Goal: Task Accomplishment & Management: Use online tool/utility

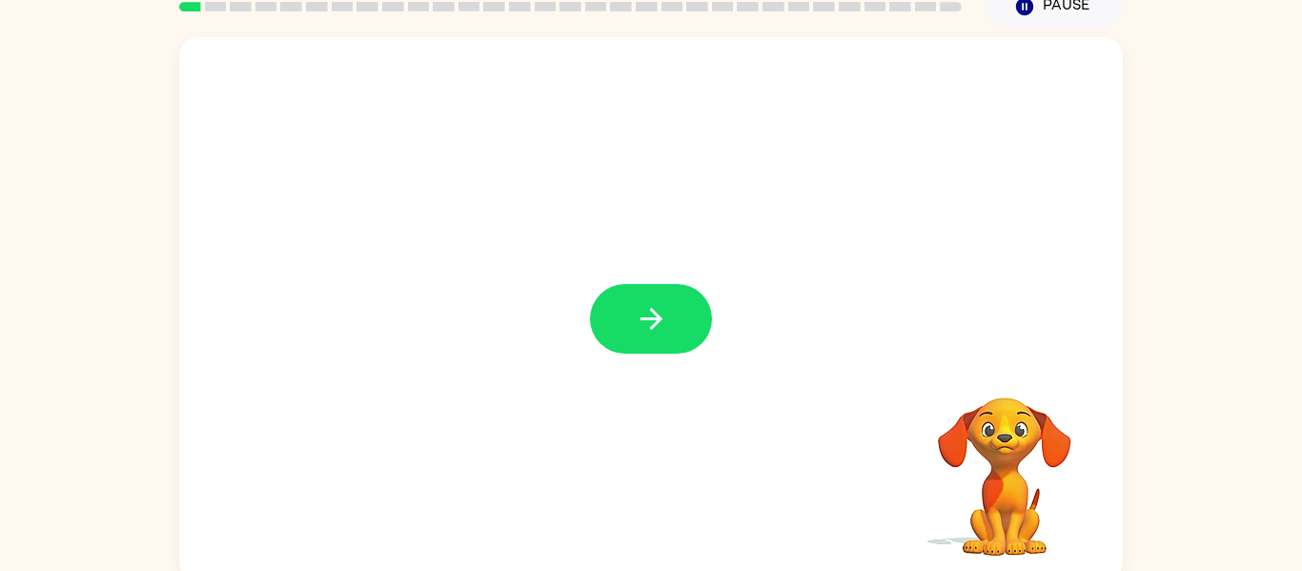
scroll to position [99, 0]
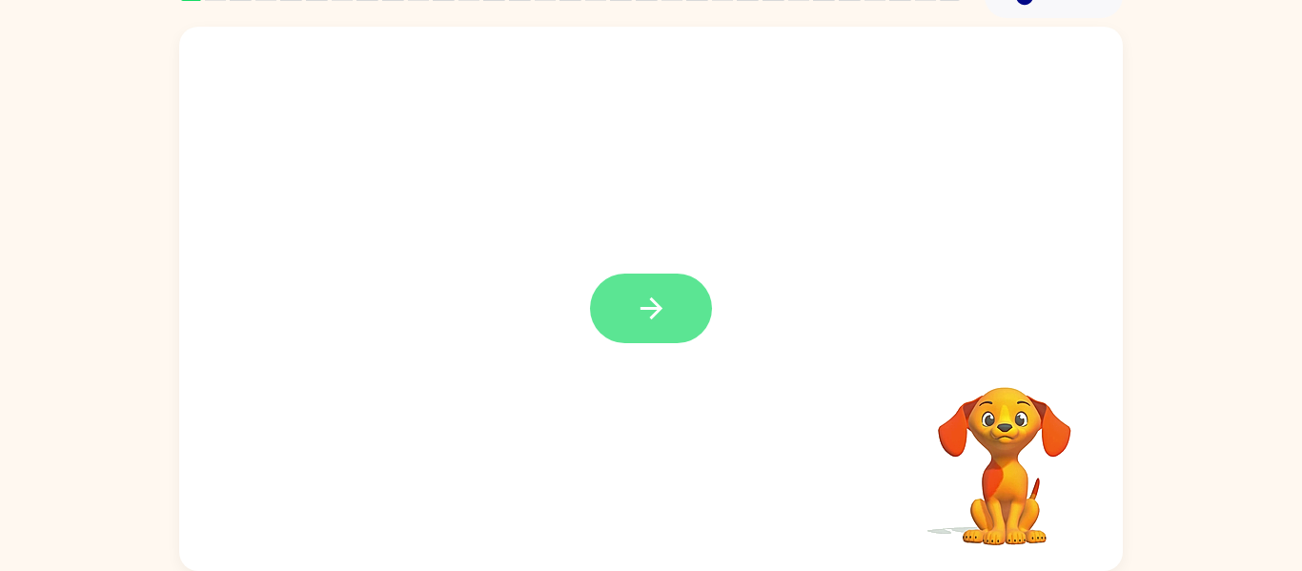
click at [652, 323] on icon "button" at bounding box center [651, 308] width 33 height 33
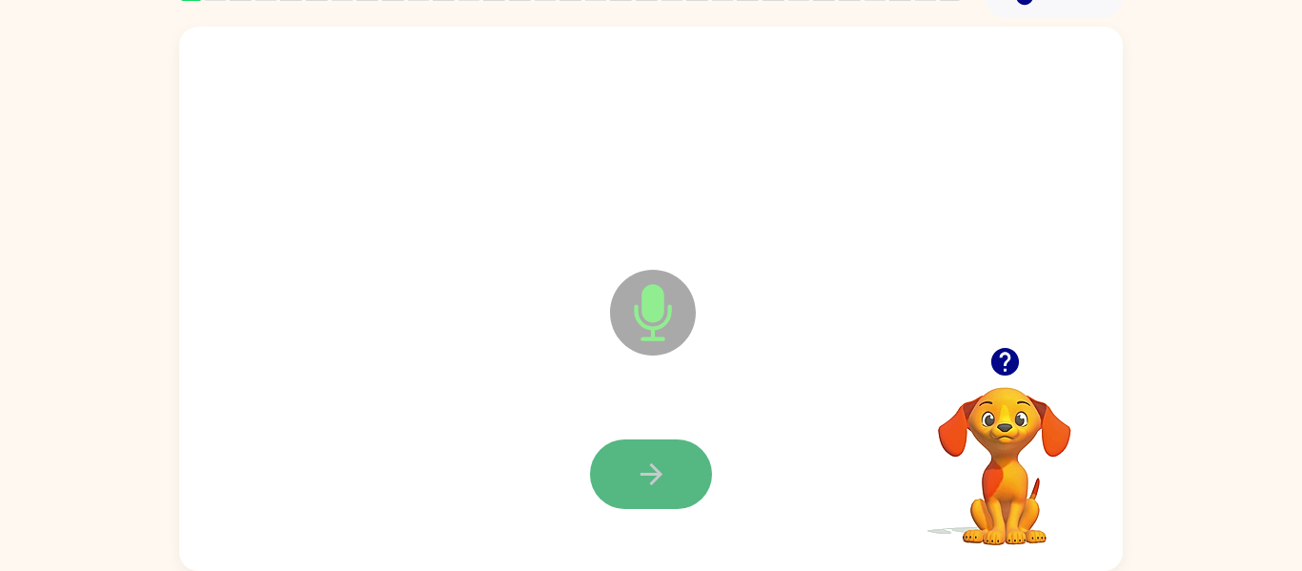
click at [669, 468] on button "button" at bounding box center [651, 475] width 122 height 70
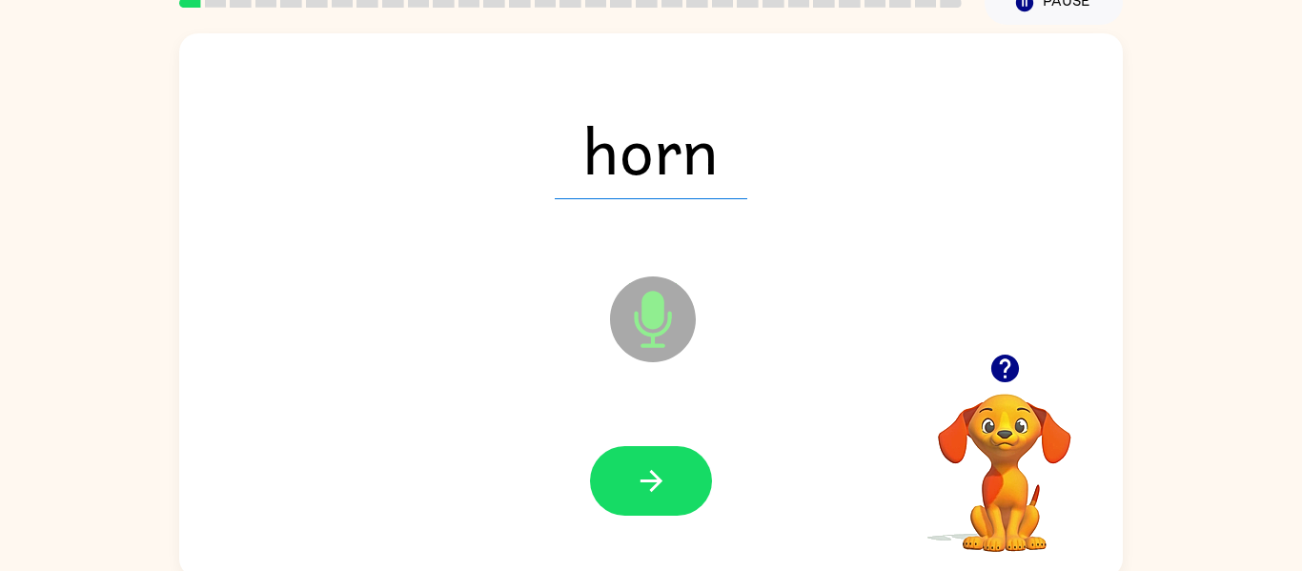
scroll to position [98, 0]
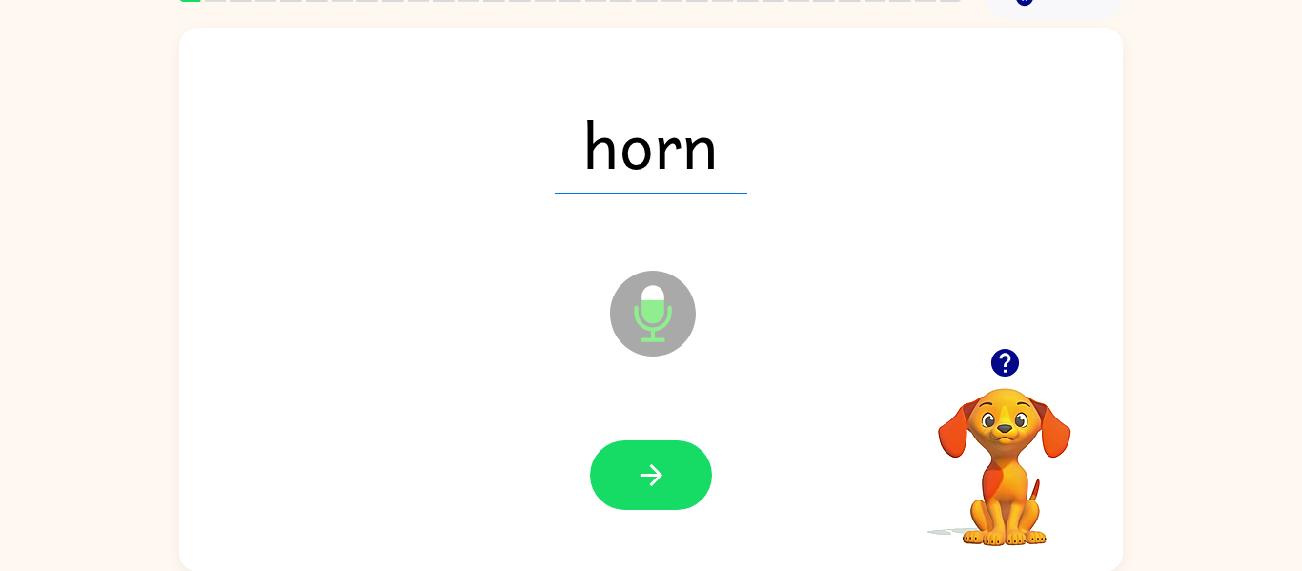
click at [992, 352] on icon "button" at bounding box center [1005, 362] width 33 height 33
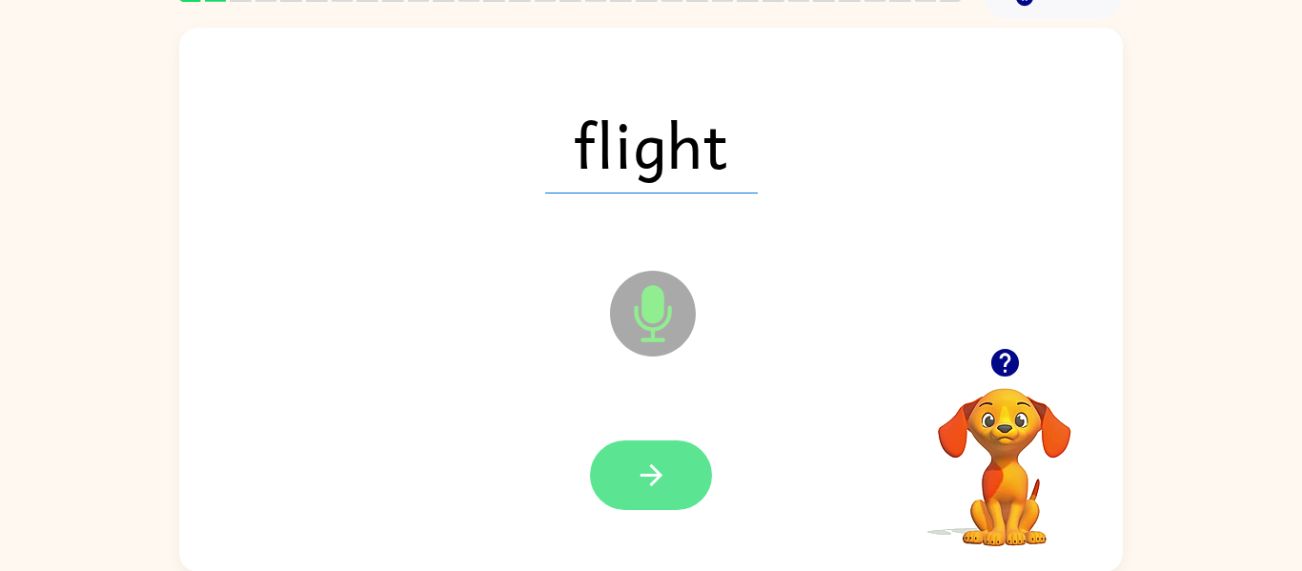
click at [663, 474] on icon "button" at bounding box center [651, 475] width 33 height 33
click at [673, 469] on button "button" at bounding box center [651, 475] width 122 height 70
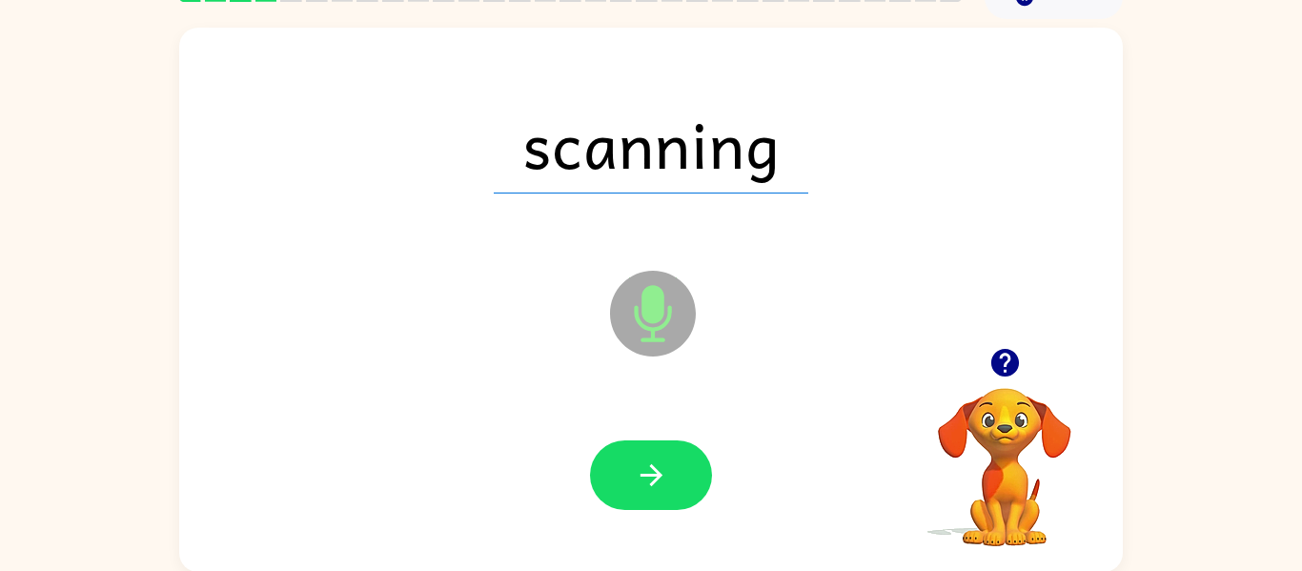
click at [673, 469] on button "button" at bounding box center [651, 475] width 122 height 70
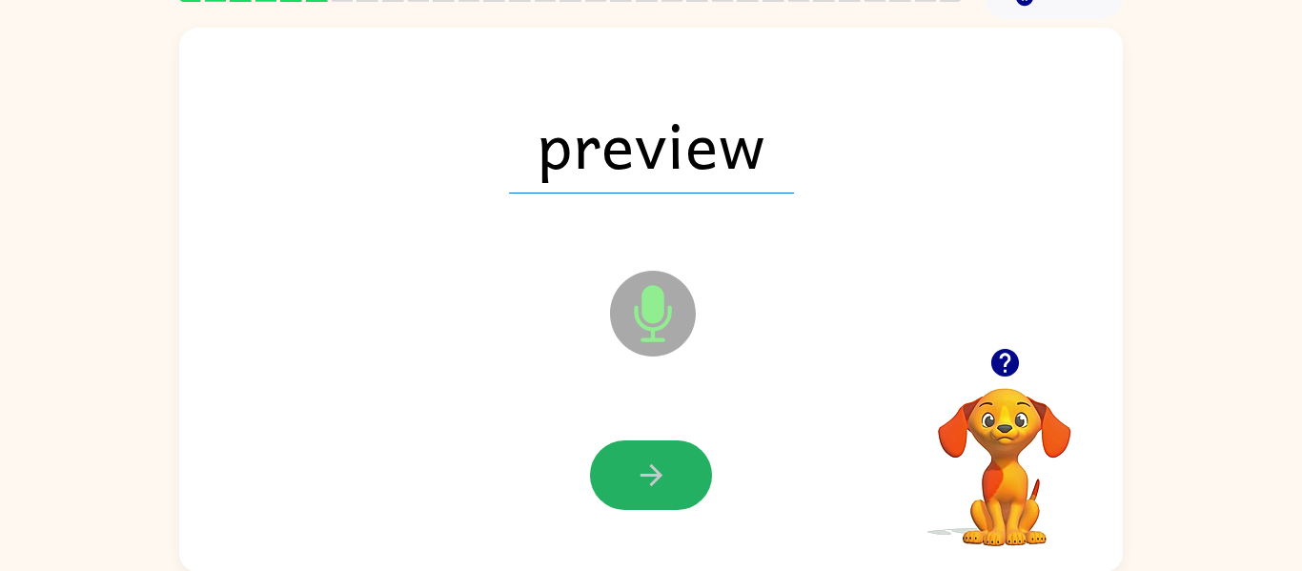
click at [673, 469] on button "button" at bounding box center [651, 475] width 122 height 70
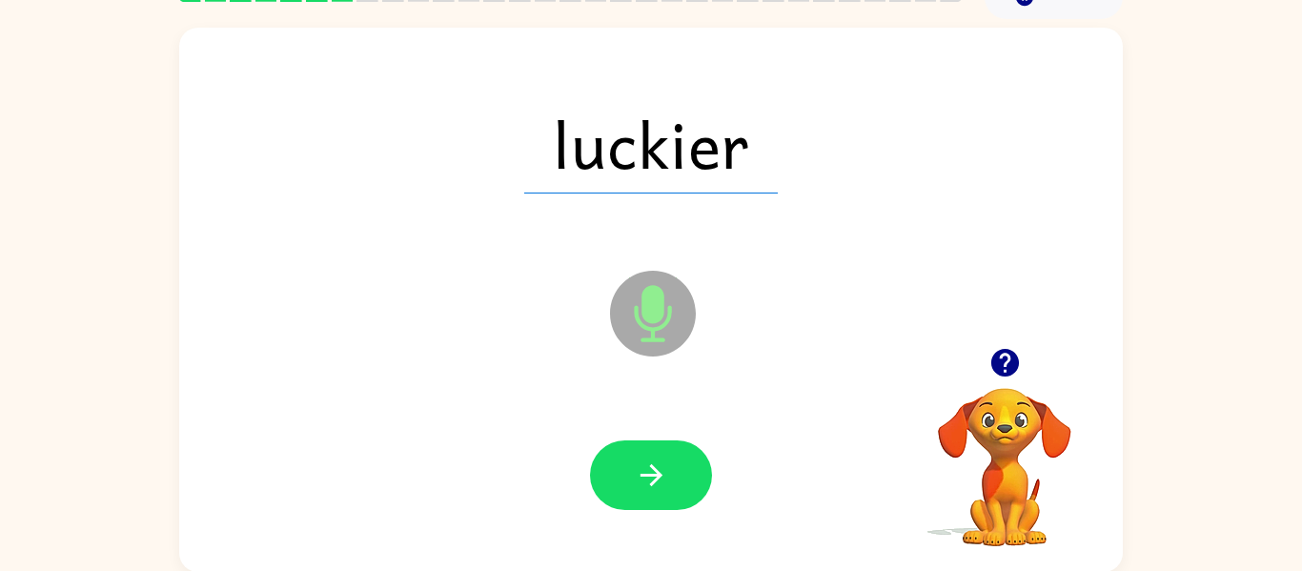
click at [673, 469] on button "button" at bounding box center [651, 475] width 122 height 70
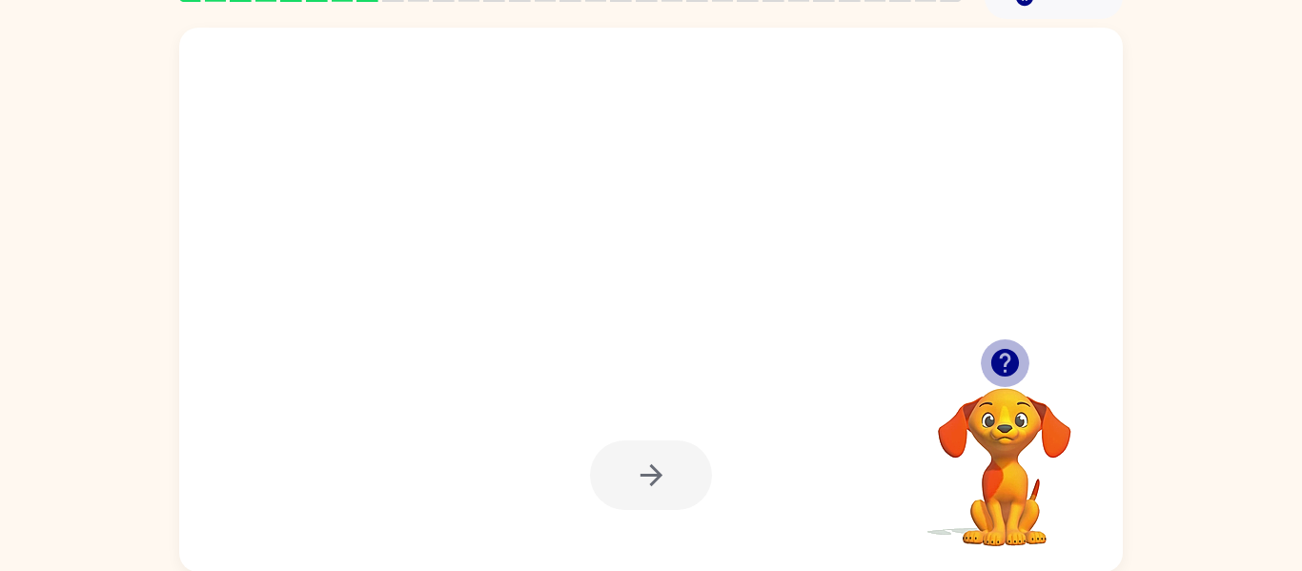
click at [1019, 365] on icon "button" at bounding box center [1005, 362] width 33 height 33
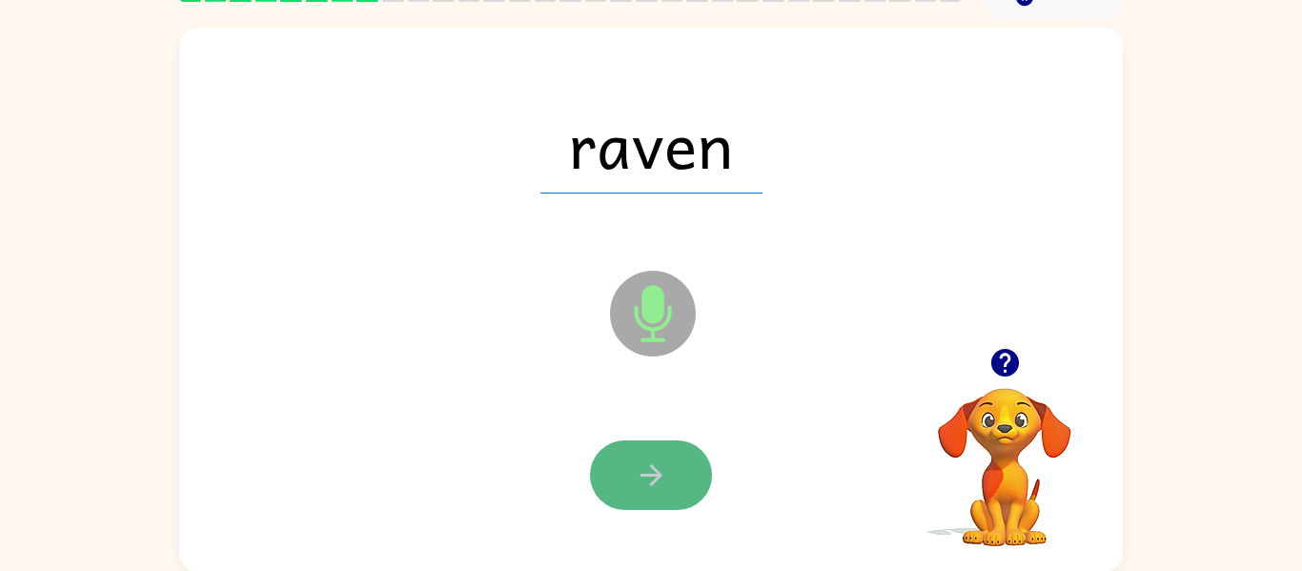
click at [666, 465] on icon "button" at bounding box center [651, 475] width 33 height 33
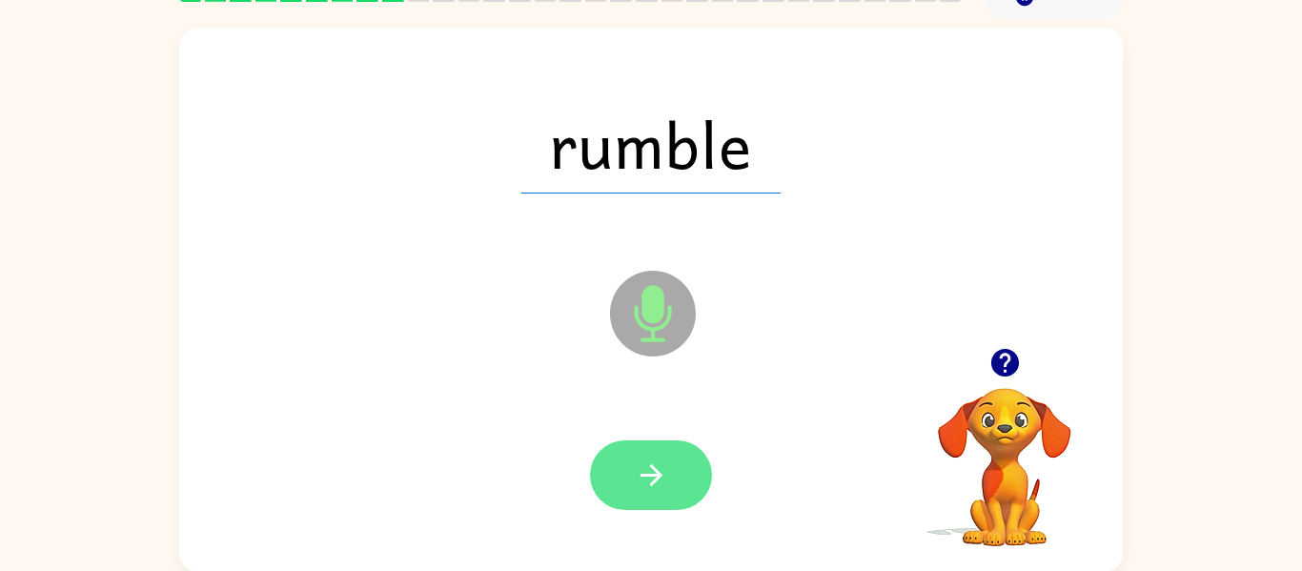
click at [658, 468] on icon "button" at bounding box center [651, 475] width 33 height 33
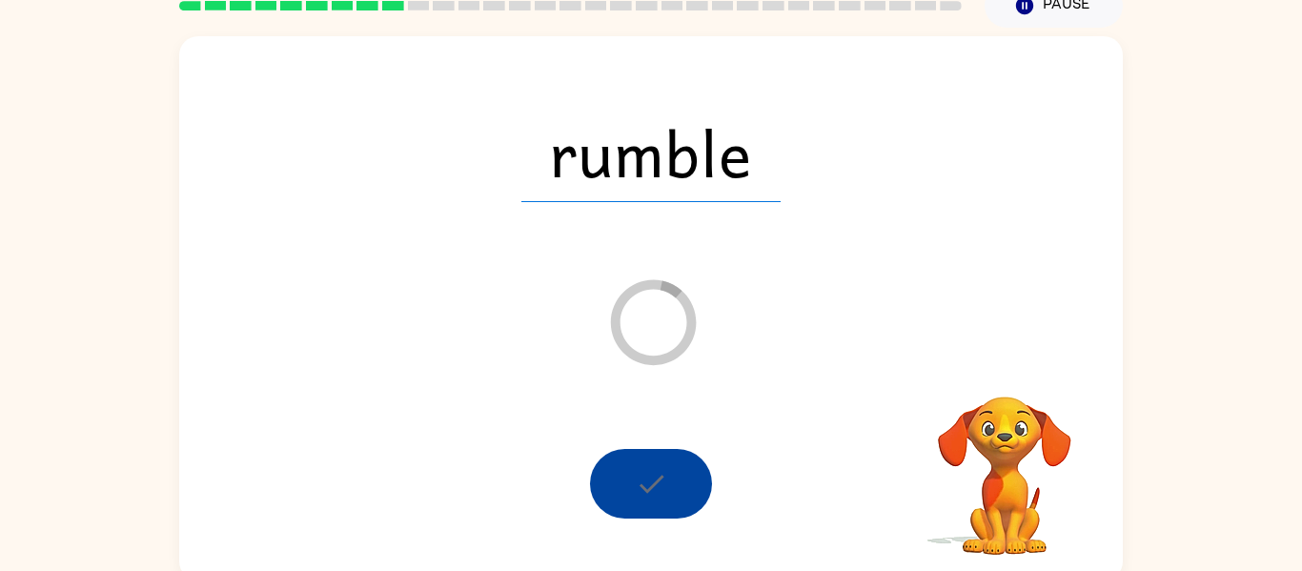
scroll to position [99, 0]
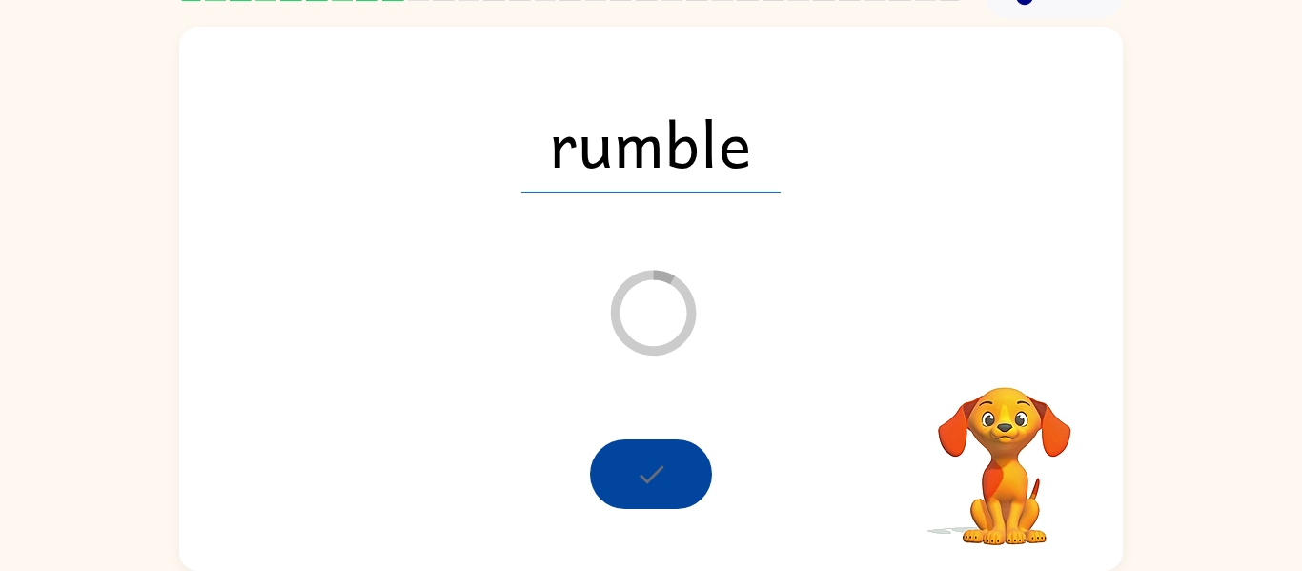
click at [697, 535] on div at bounding box center [651, 475] width 906 height 156
click at [630, 479] on div at bounding box center [651, 475] width 122 height 70
click at [610, 476] on div at bounding box center [651, 475] width 122 height 70
click at [641, 364] on icon "Loader Your response is being sent to our graders" at bounding box center [653, 313] width 114 height 114
click at [648, 285] on icon "Loader Your response is being sent to our graders" at bounding box center [653, 313] width 114 height 114
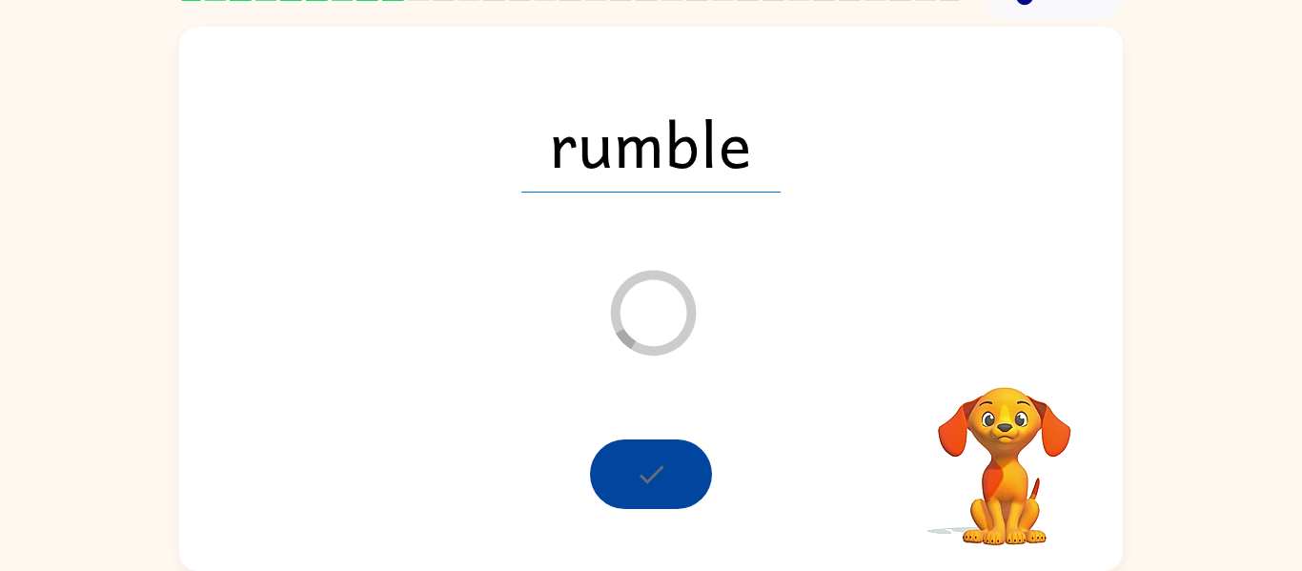
click at [699, 269] on icon "Loader Your response is being sent to our graders" at bounding box center [653, 313] width 114 height 114
click at [687, 256] on icon "Loader Your response is being sent to our graders" at bounding box center [653, 313] width 114 height 114
click at [763, 262] on div "Loader Your response is being sent to our graders" at bounding box center [605, 265] width 814 height 69
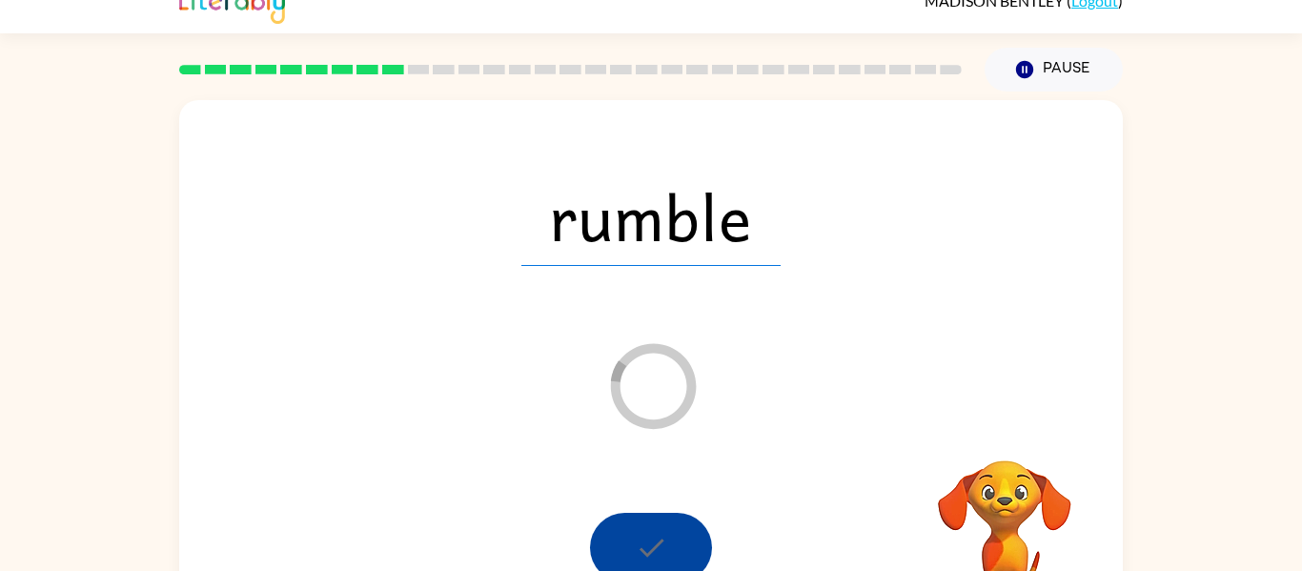
scroll to position [56, 0]
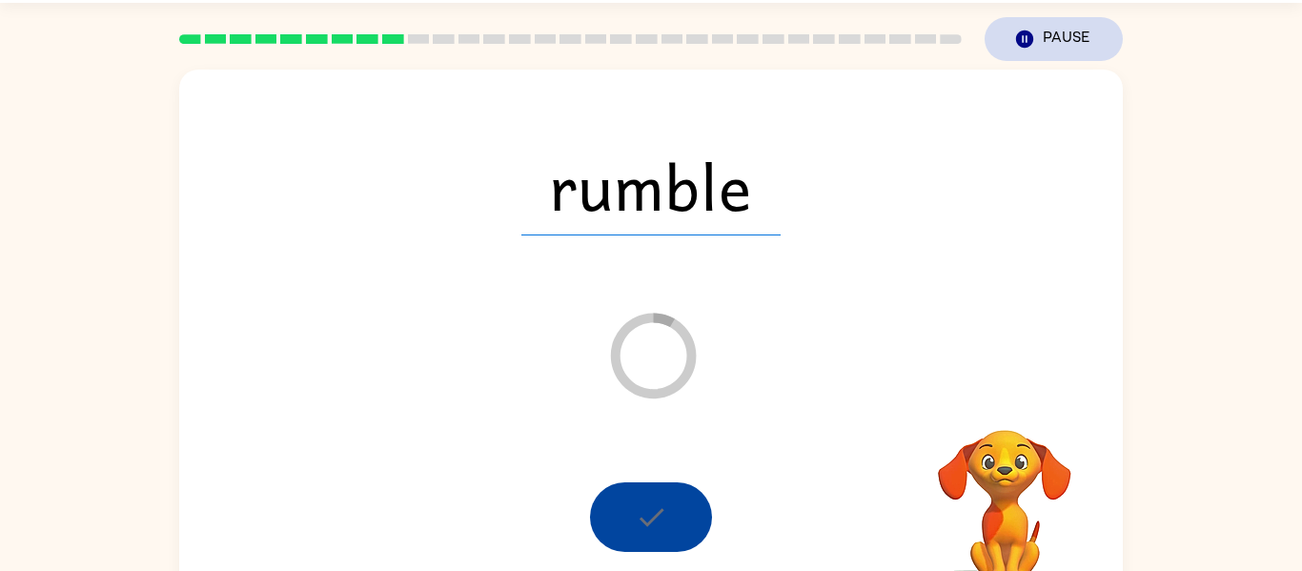
click at [1042, 29] on button "Pause Pause" at bounding box center [1054, 39] width 138 height 44
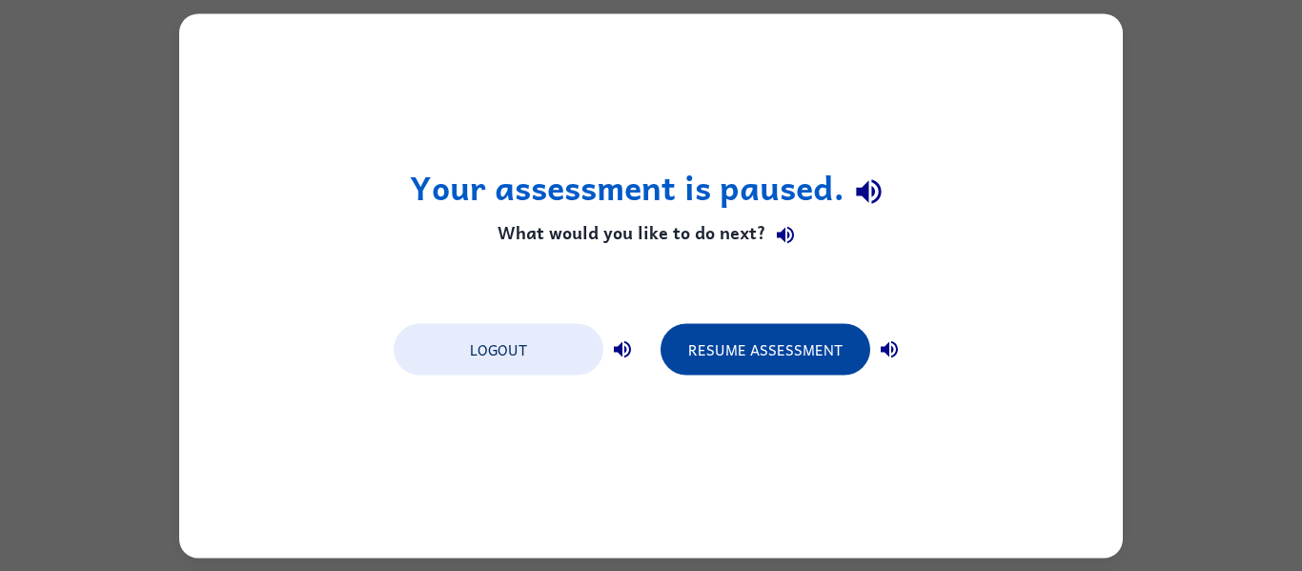
click at [795, 360] on button "Resume Assessment" at bounding box center [766, 348] width 210 height 51
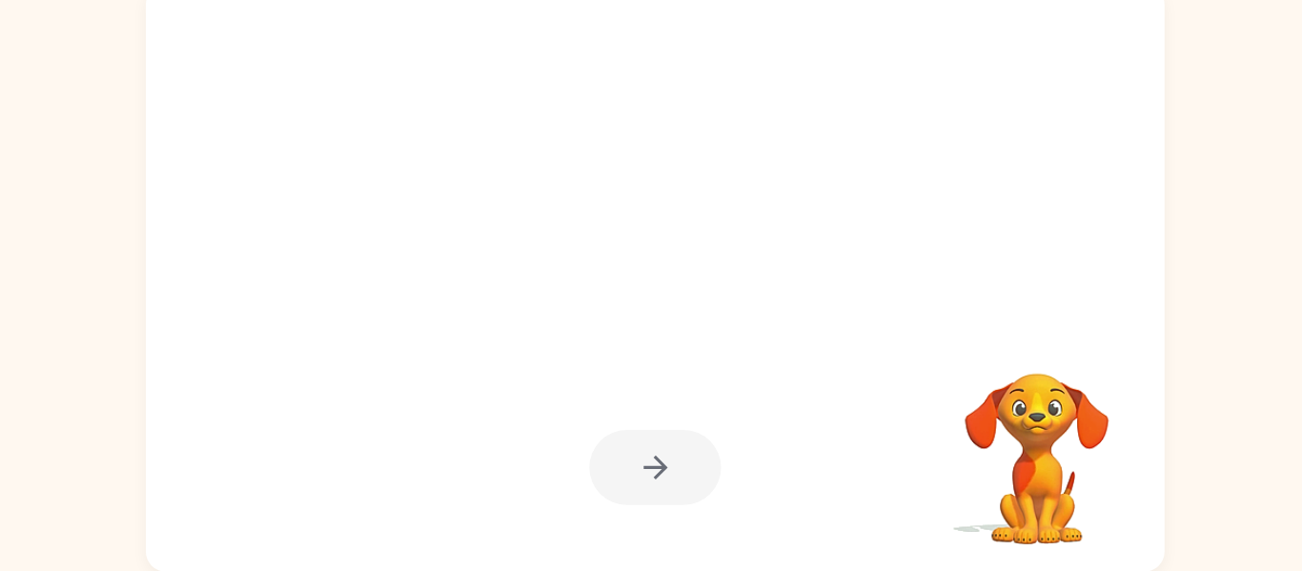
scroll to position [99, 0]
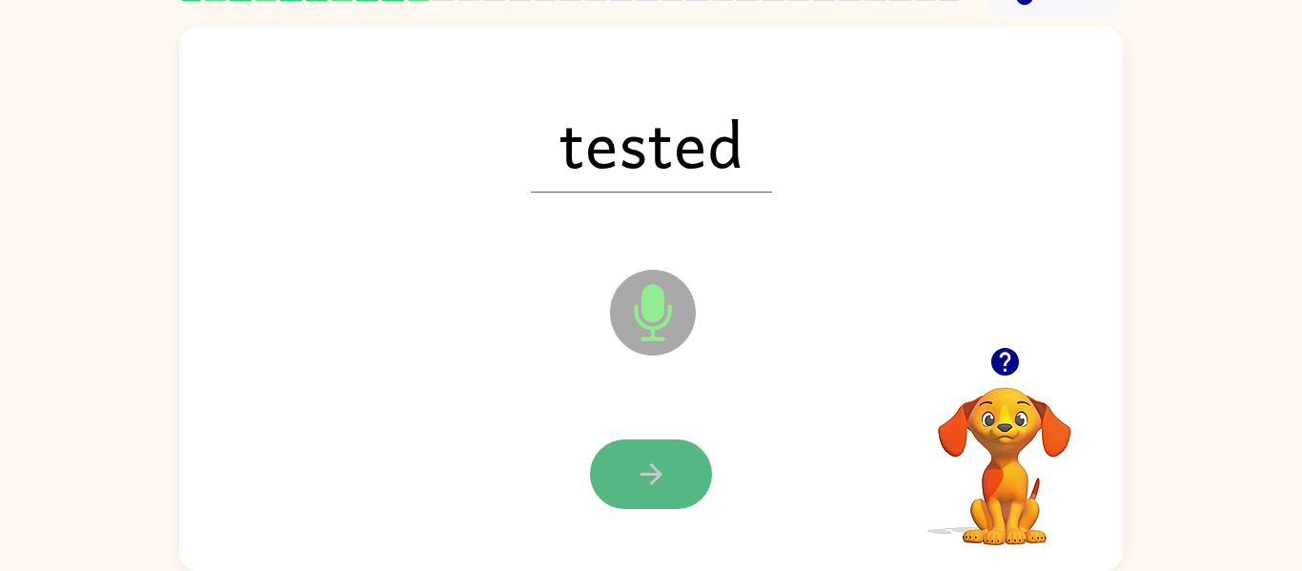
click at [681, 476] on button "button" at bounding box center [651, 475] width 122 height 70
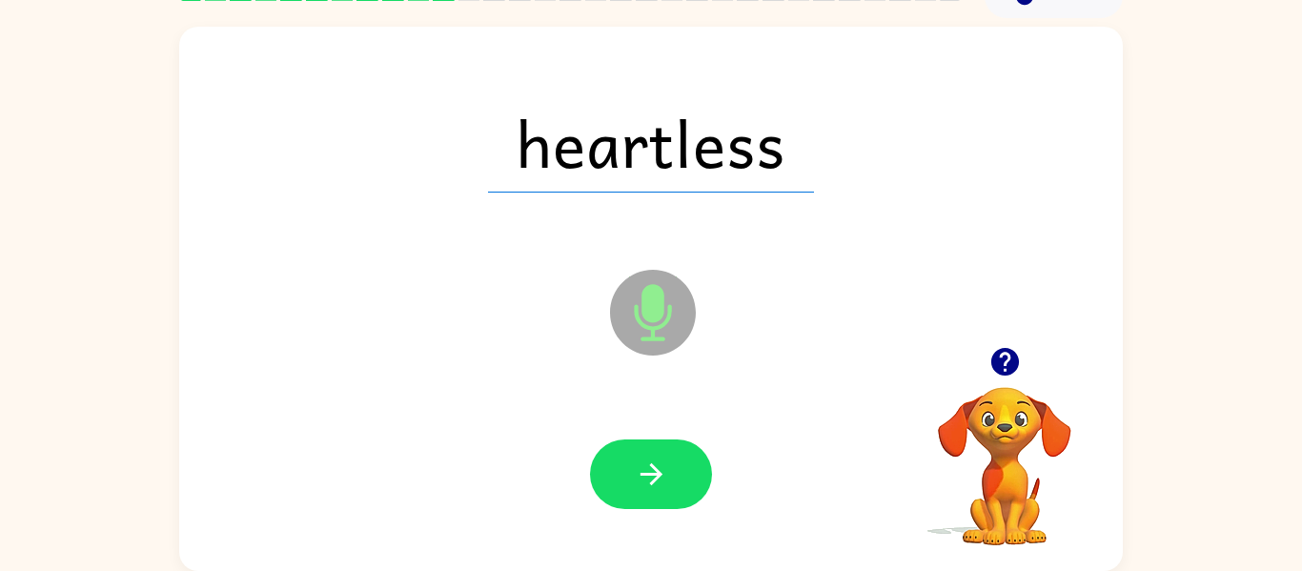
click at [681, 476] on button "button" at bounding box center [651, 475] width 122 height 70
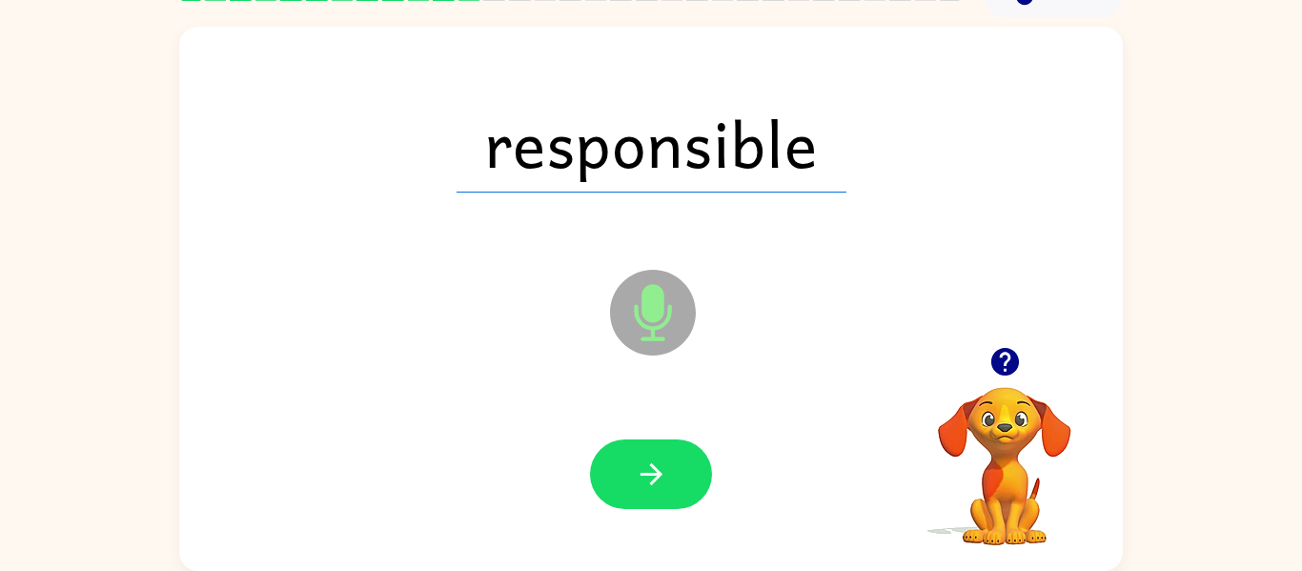
click at [681, 476] on button "button" at bounding box center [651, 475] width 122 height 70
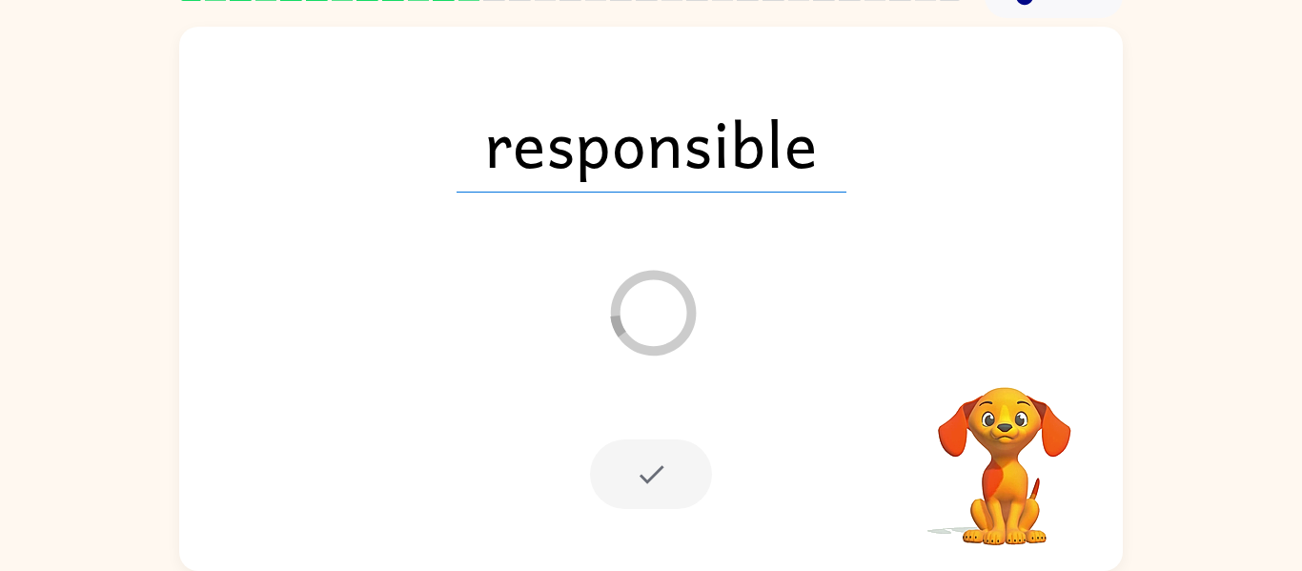
click at [698, 387] on div "responsible Loader Your response is being sent to our graders" at bounding box center [651, 299] width 944 height 544
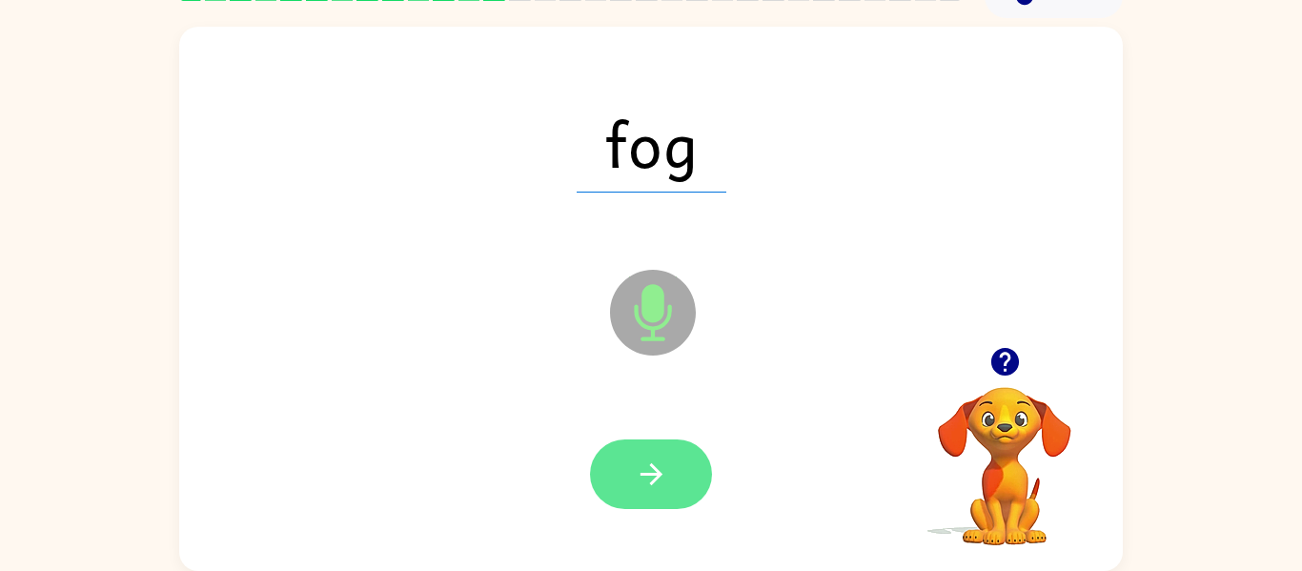
click at [681, 478] on button "button" at bounding box center [651, 475] width 122 height 70
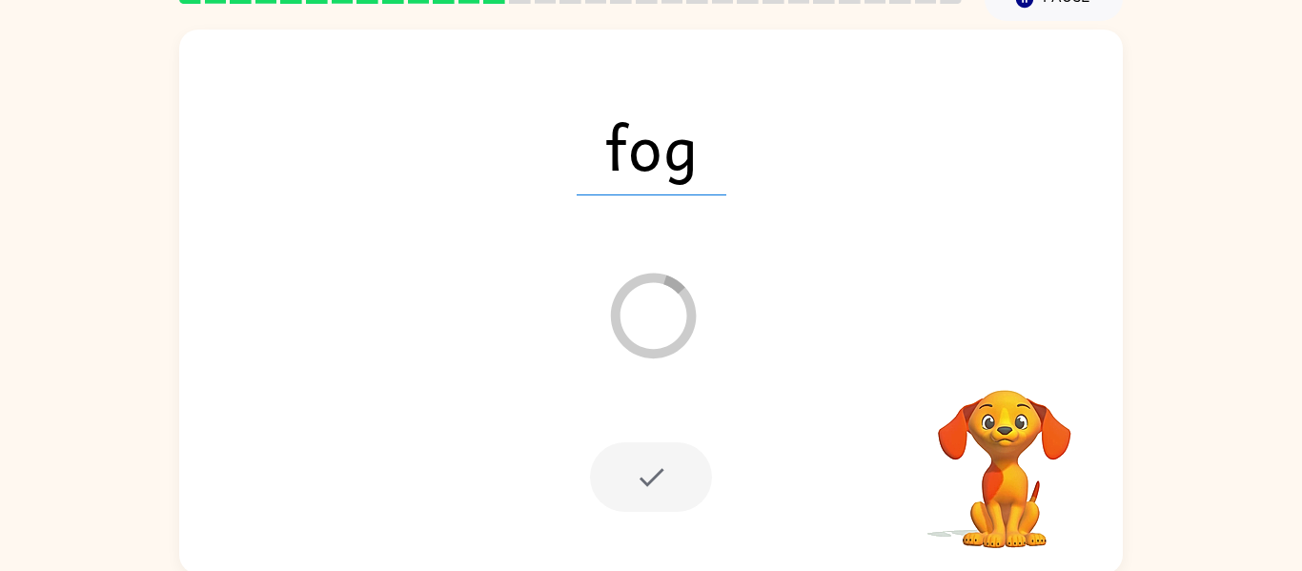
scroll to position [94, 0]
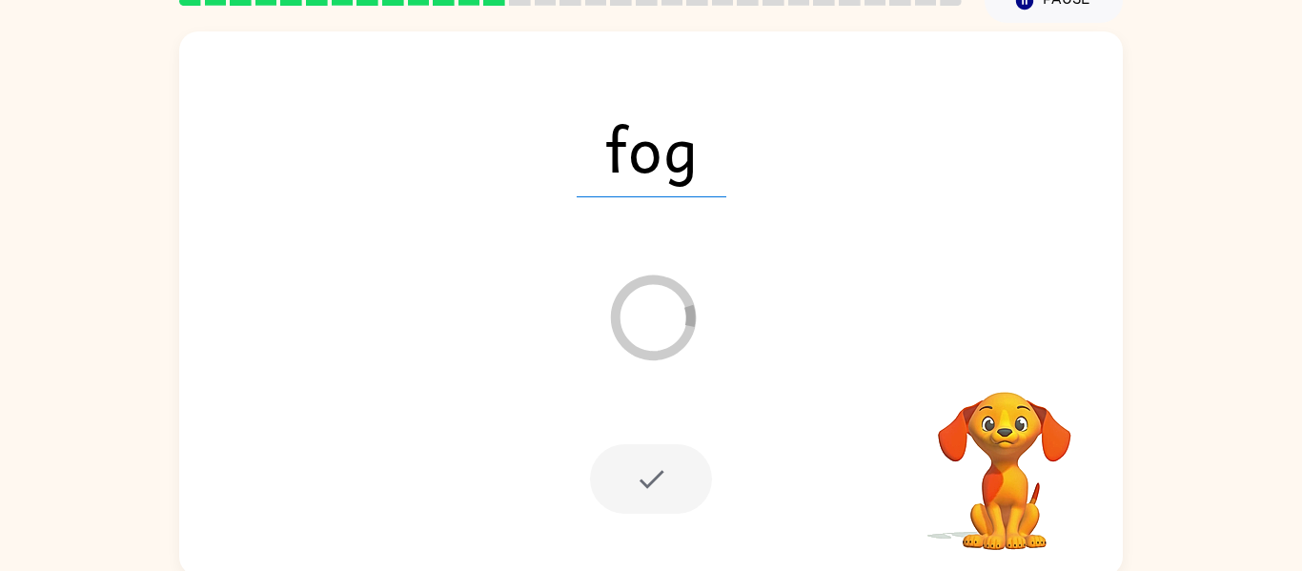
click at [646, 478] on div at bounding box center [651, 479] width 122 height 70
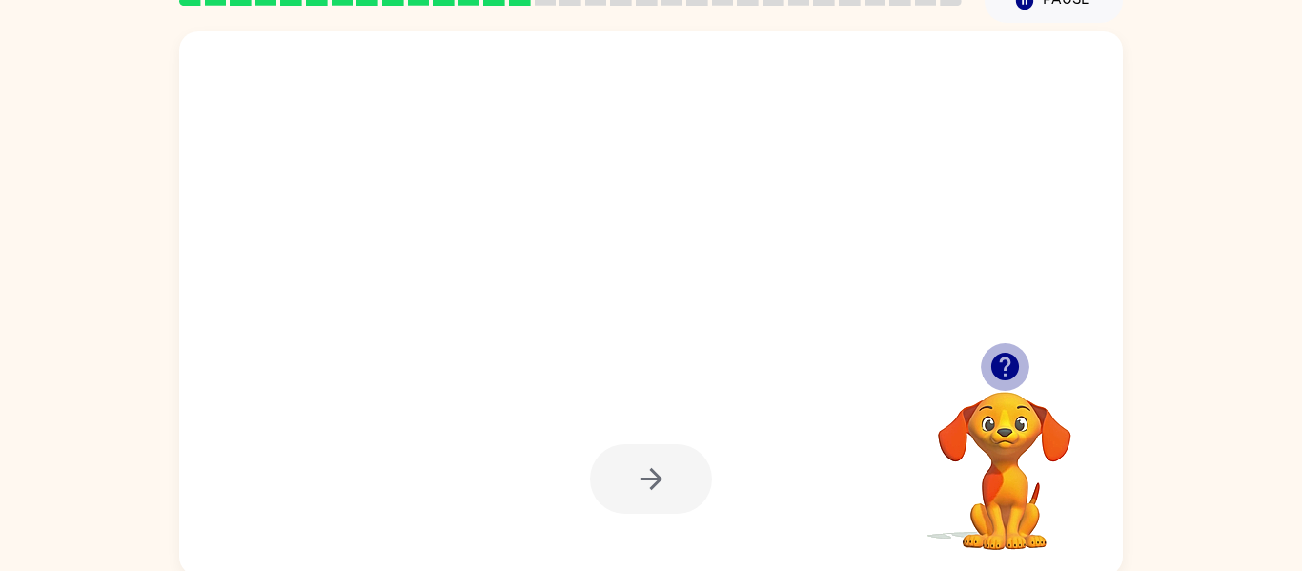
click at [1000, 367] on icon "button" at bounding box center [1005, 367] width 28 height 28
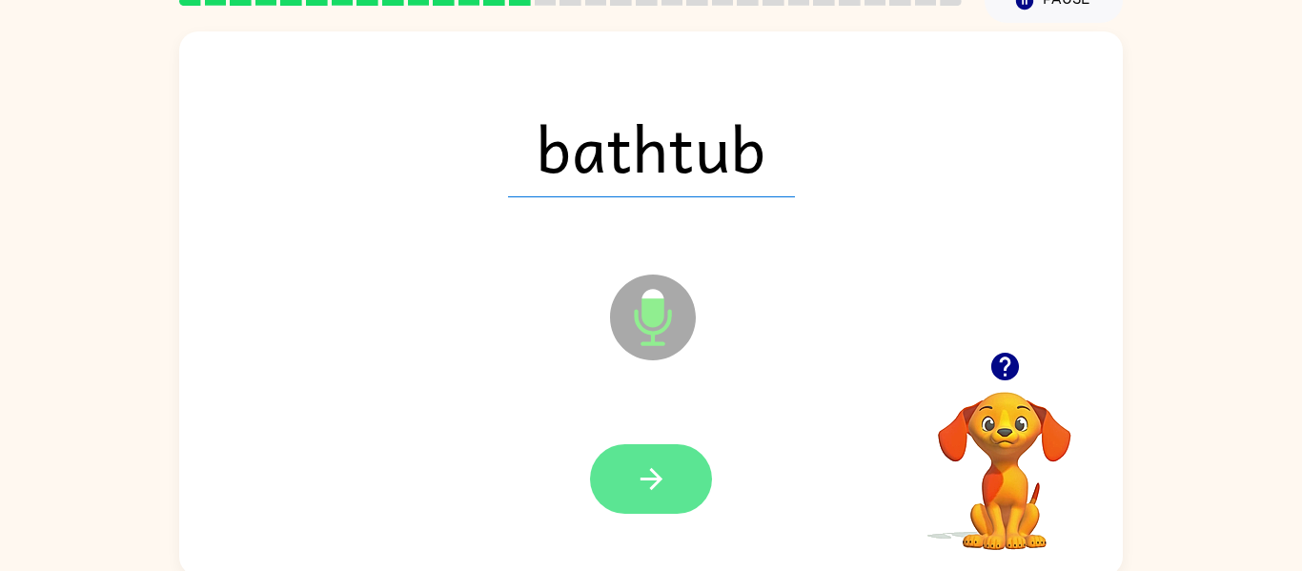
click at [653, 467] on icon "button" at bounding box center [651, 478] width 33 height 33
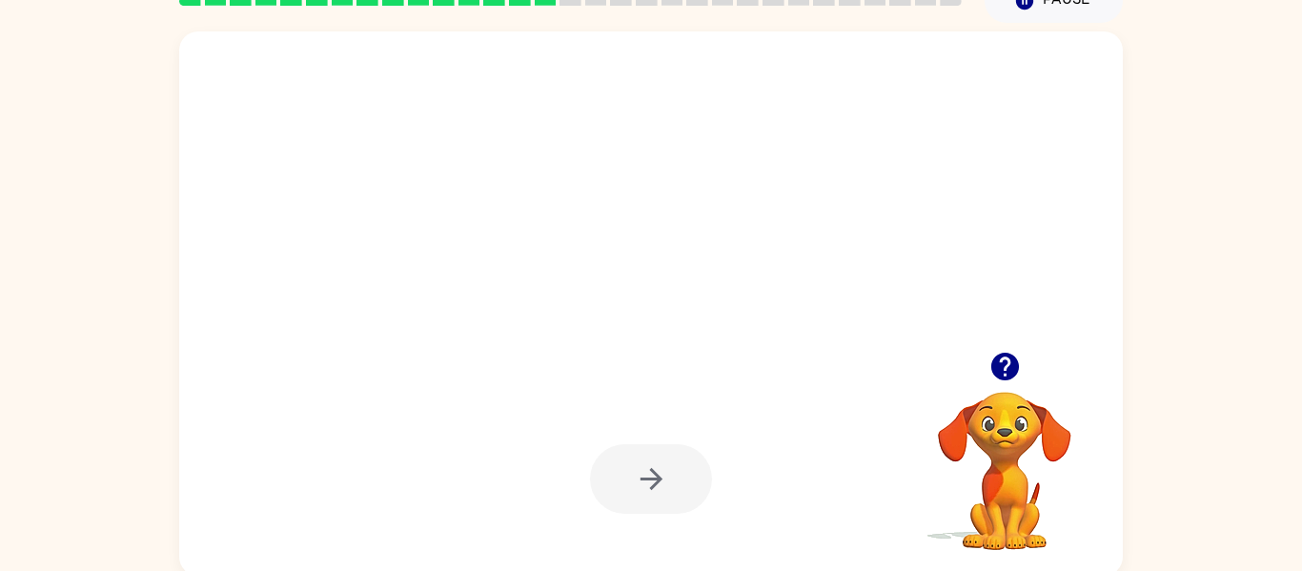
click at [1000, 368] on icon "button" at bounding box center [1005, 367] width 28 height 28
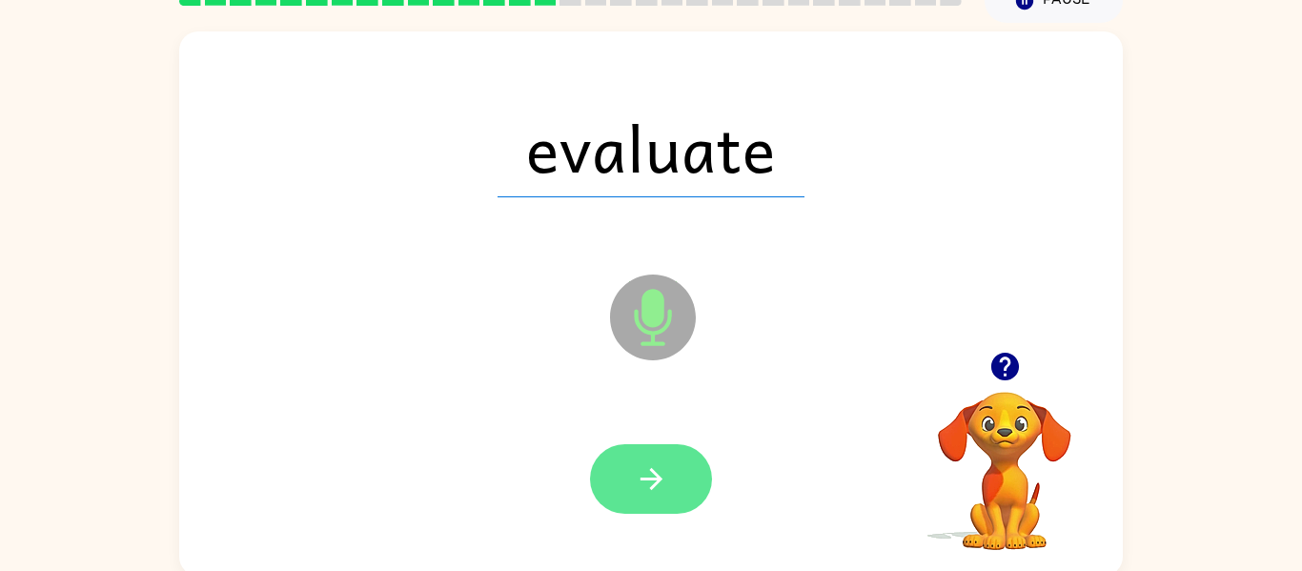
click at [637, 486] on icon "button" at bounding box center [651, 478] width 33 height 33
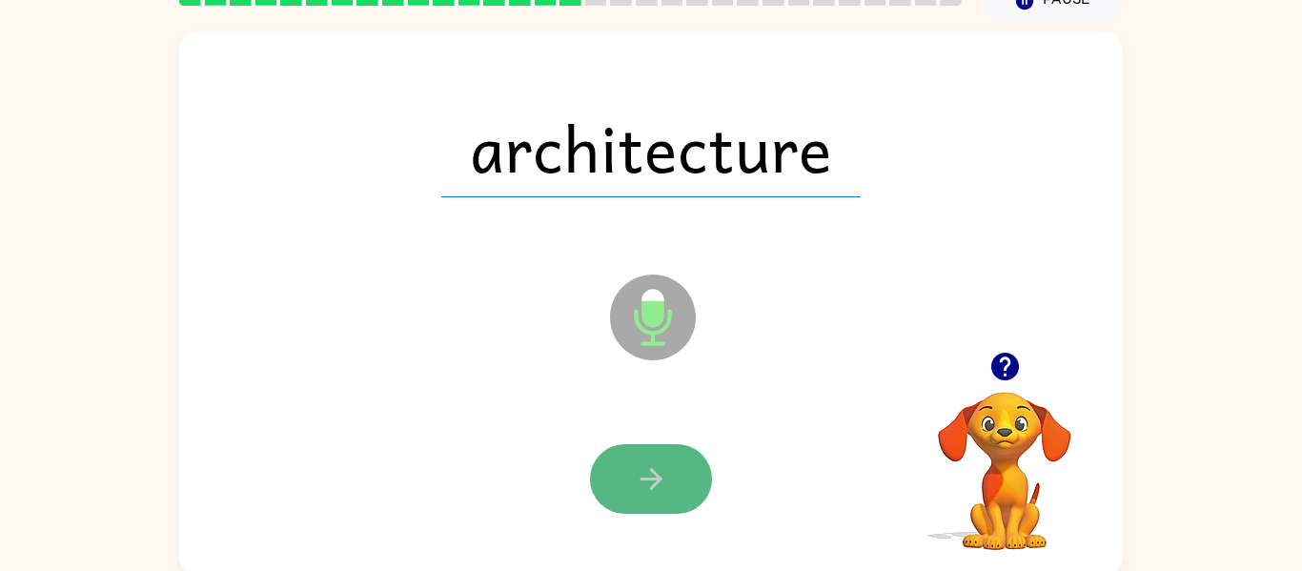
click at [676, 489] on button "button" at bounding box center [651, 479] width 122 height 70
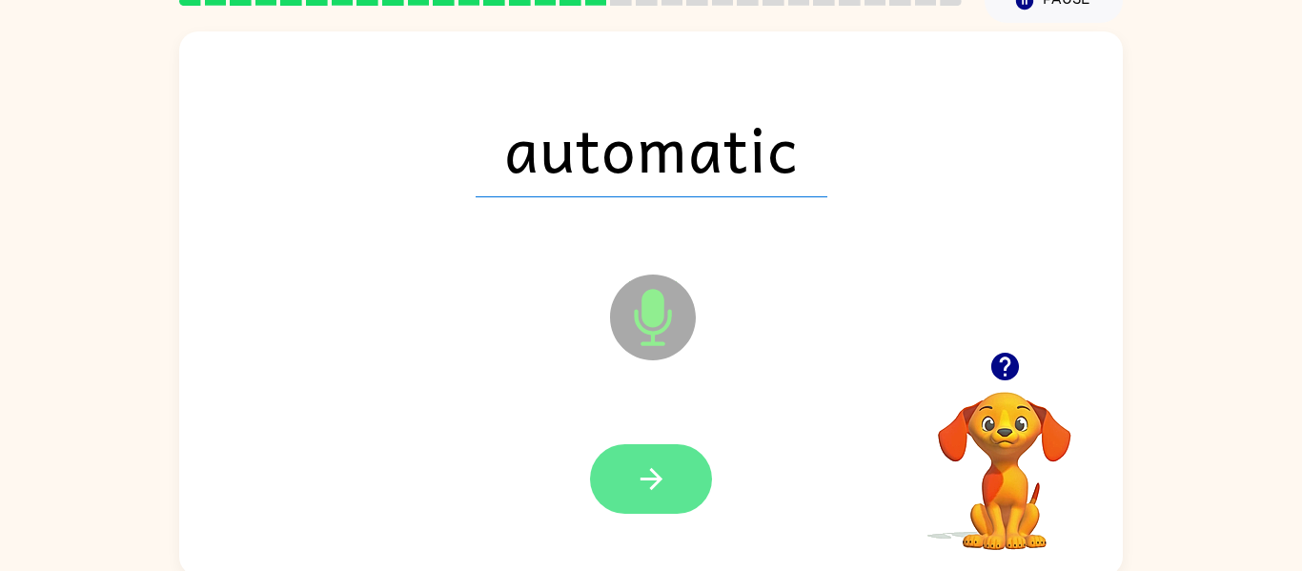
click at [688, 497] on button "button" at bounding box center [651, 479] width 122 height 70
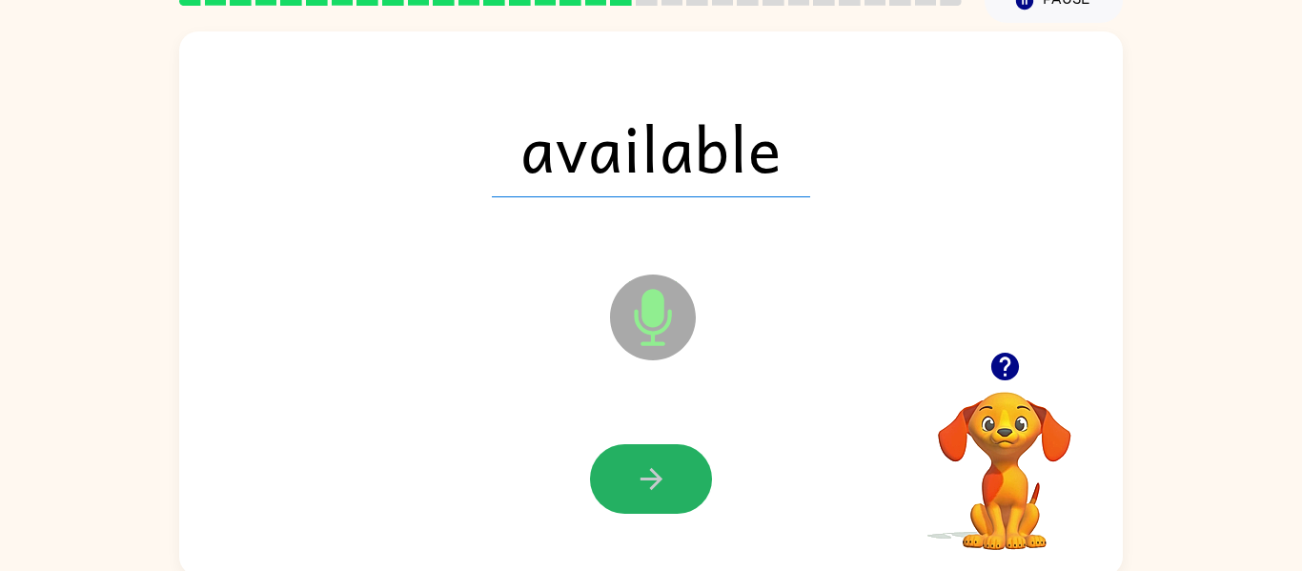
click at [688, 497] on button "button" at bounding box center [651, 479] width 122 height 70
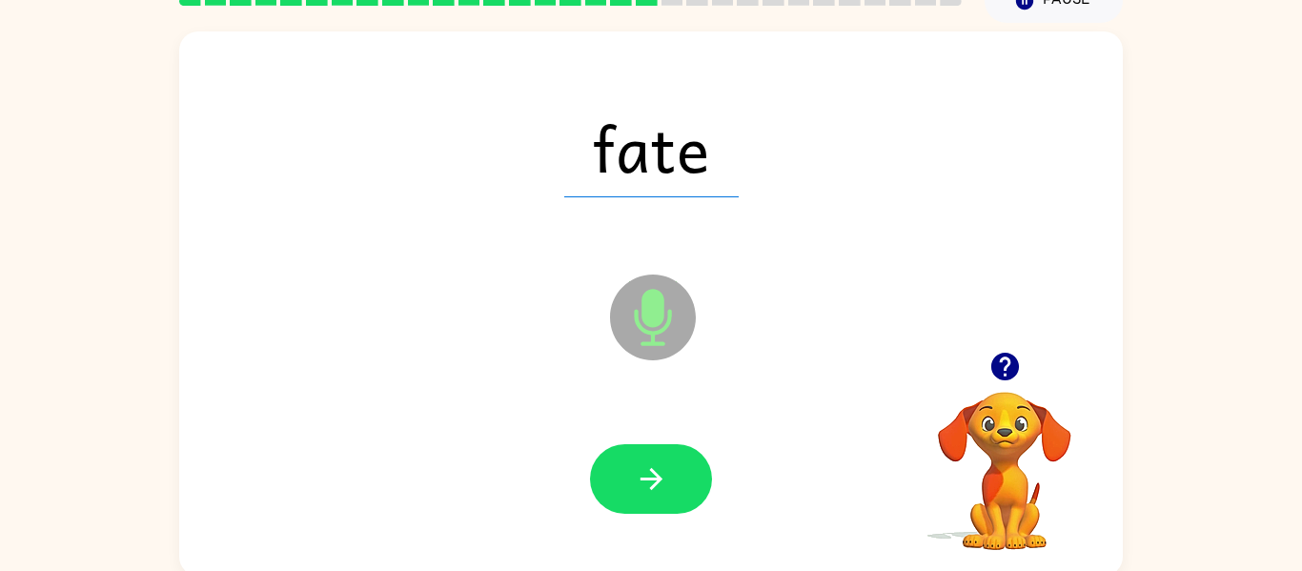
click at [688, 497] on button "button" at bounding box center [651, 479] width 122 height 70
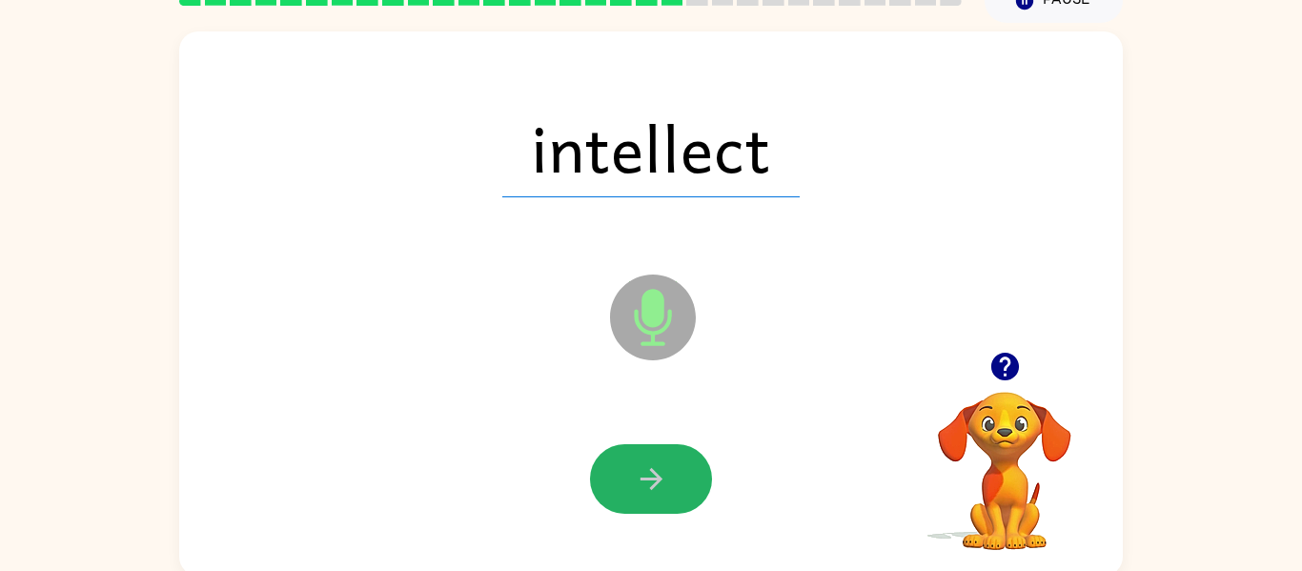
click at [688, 497] on button "button" at bounding box center [651, 479] width 122 height 70
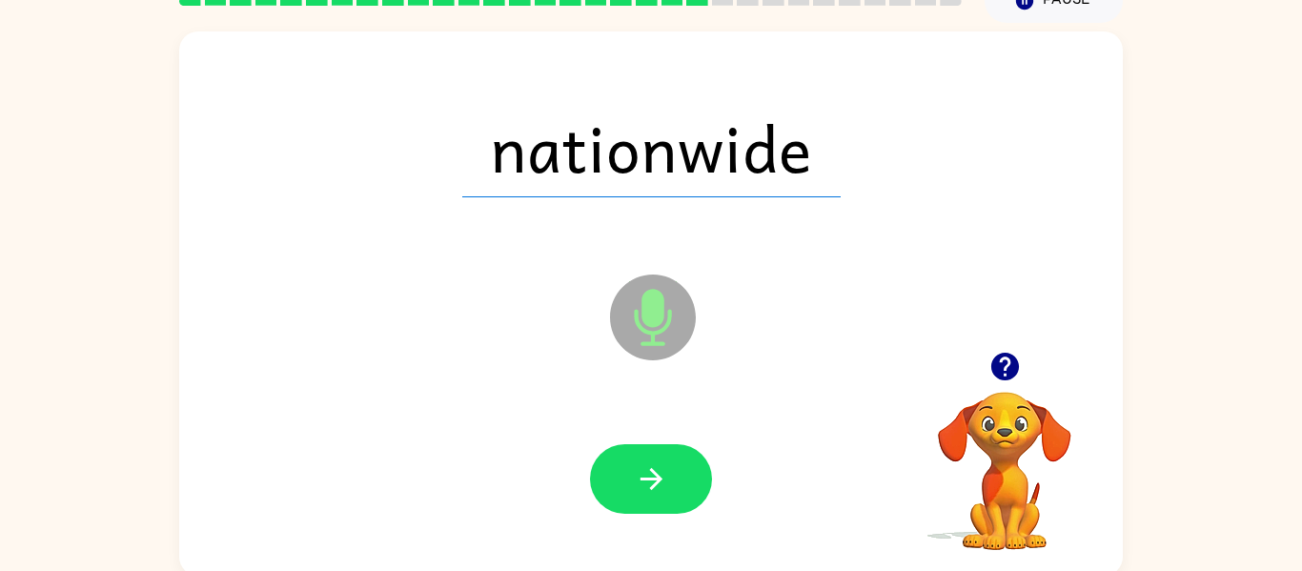
click at [645, 489] on button "button" at bounding box center [651, 479] width 122 height 70
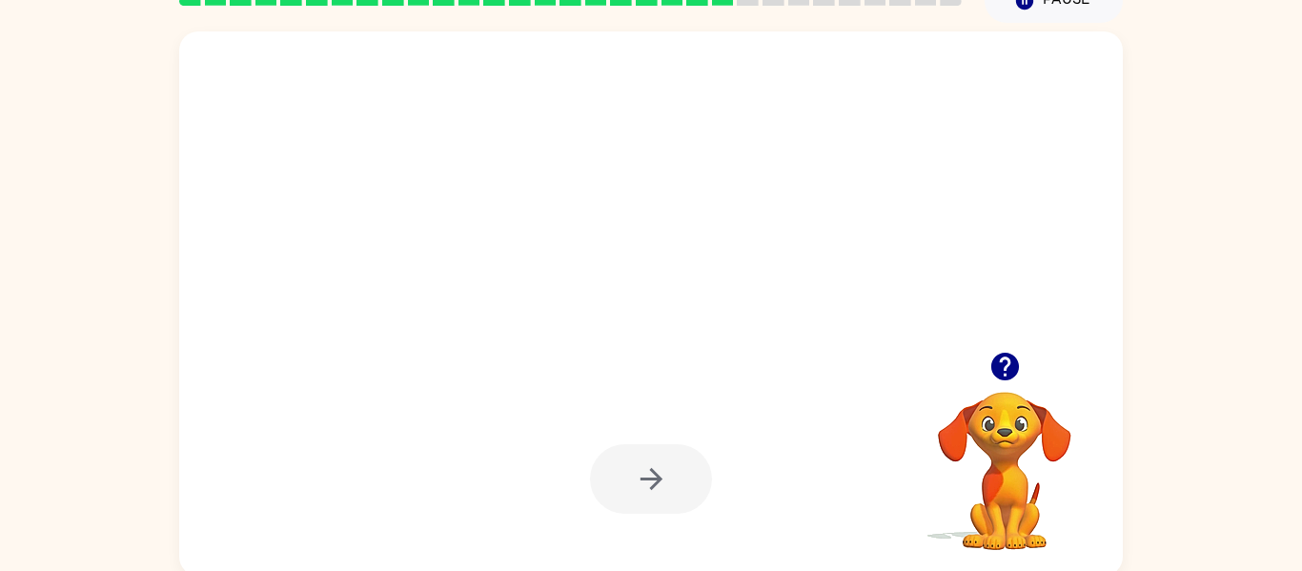
click at [995, 364] on icon "button" at bounding box center [1005, 367] width 28 height 28
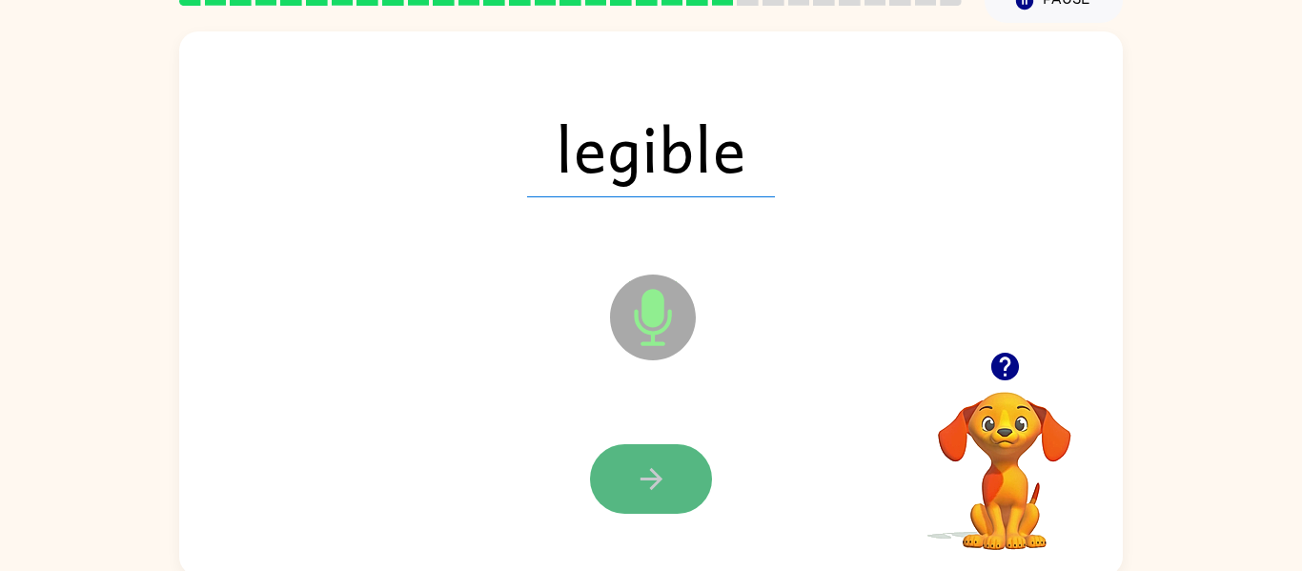
click at [698, 477] on button "button" at bounding box center [651, 479] width 122 height 70
